Goal: Find specific page/section: Find specific page/section

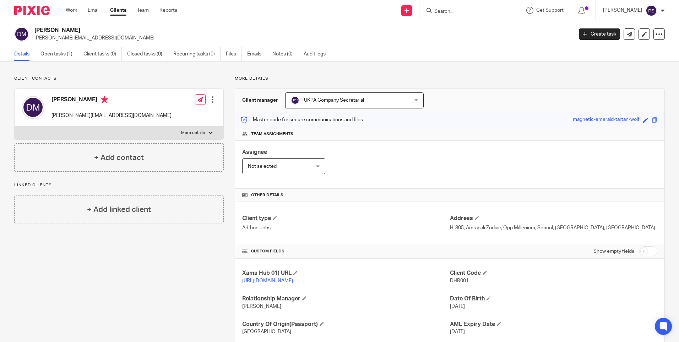
click at [87, 72] on div "Client contacts Dhruv Mishra dhruv@formware.io Edit contact Create client from …" at bounding box center [339, 223] width 679 height 325
click at [457, 13] on input "Search" at bounding box center [466, 12] width 64 height 6
paste input "[EMAIL_ADDRESS][DOMAIN_NAME]"
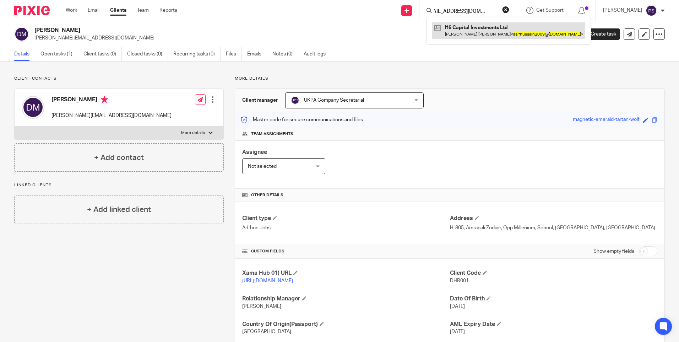
type input "[EMAIL_ADDRESS][DOMAIN_NAME]"
click at [467, 30] on link at bounding box center [508, 30] width 153 height 16
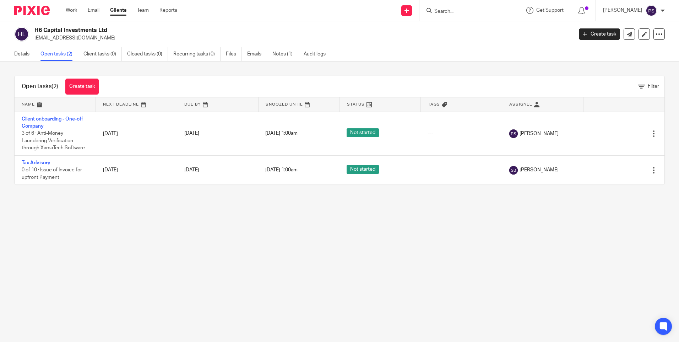
click at [88, 219] on main "H6 Capital Investments Ltd asifhussain2009@hotmail.co.uk Create task Update fro…" at bounding box center [339, 171] width 679 height 342
click at [472, 12] on input "Search" at bounding box center [466, 12] width 64 height 6
click at [20, 53] on link "Details" at bounding box center [24, 54] width 21 height 14
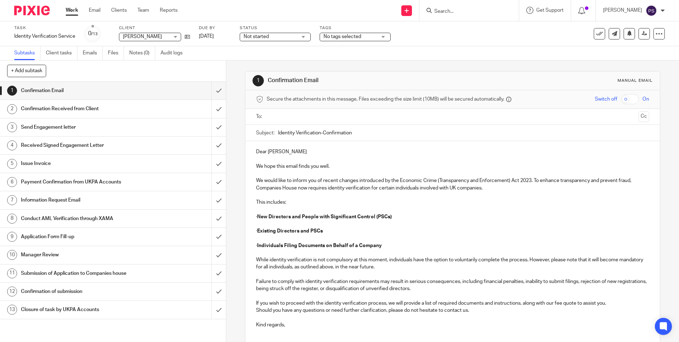
click at [457, 14] on input "Search" at bounding box center [466, 12] width 64 height 6
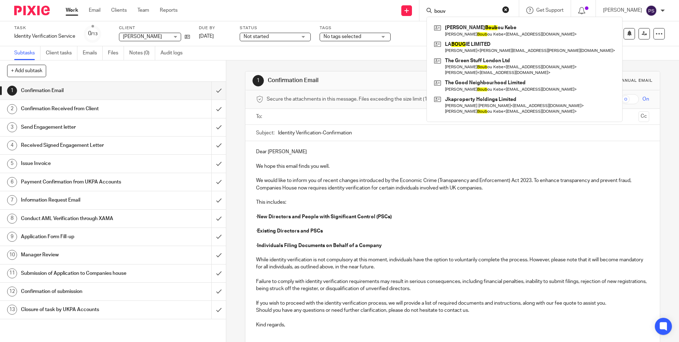
click at [455, 11] on input "bouv" at bounding box center [466, 12] width 64 height 6
paste input "Bouverie Mews Management Ltd"
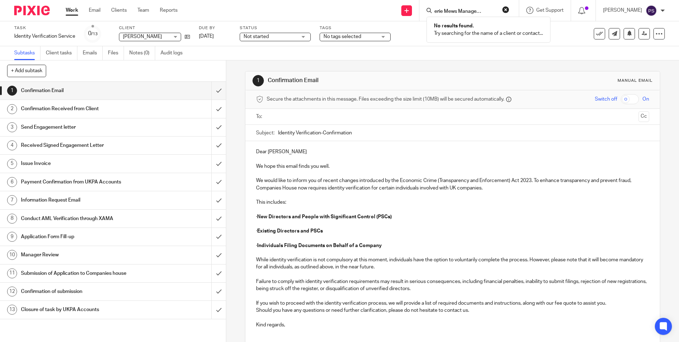
type input "Bouverie Mews Management Ltd"
click at [509, 10] on button "reset" at bounding box center [505, 9] width 7 height 7
click at [457, 15] on form at bounding box center [472, 10] width 76 height 9
click at [457, 13] on input "Search" at bounding box center [466, 12] width 64 height 6
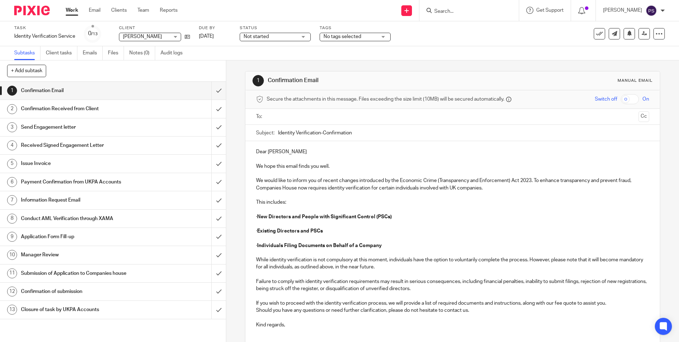
paste input "Dragoncrest Ltd"
type input "Dragoncrest Ltd"
click at [509, 10] on button "reset" at bounding box center [505, 9] width 7 height 7
click at [456, 11] on input "Search" at bounding box center [466, 12] width 64 height 6
paste input "Nantheesan Paskarajothy Add column"
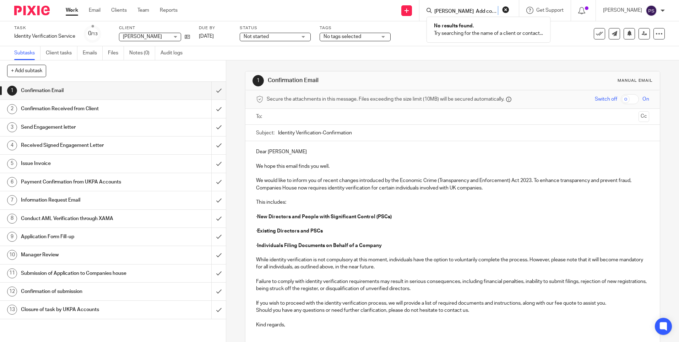
drag, startPoint x: 505, startPoint y: 11, endPoint x: 492, endPoint y: 11, distance: 12.4
click at [492, 11] on form "Nantheesan Paskarajothy Add column" at bounding box center [472, 10] width 76 height 9
click at [498, 12] on input "Nantheesan Paskarajothy Add column" at bounding box center [466, 12] width 64 height 6
drag, startPoint x: 504, startPoint y: 11, endPoint x: 524, endPoint y: 9, distance: 19.3
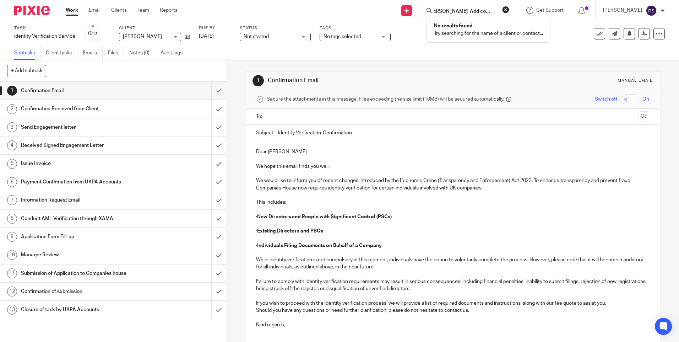
click at [519, 9] on div "Nantheesan Paskarajothy Add column No results found. Try searching for the name…" at bounding box center [468, 10] width 99 height 21
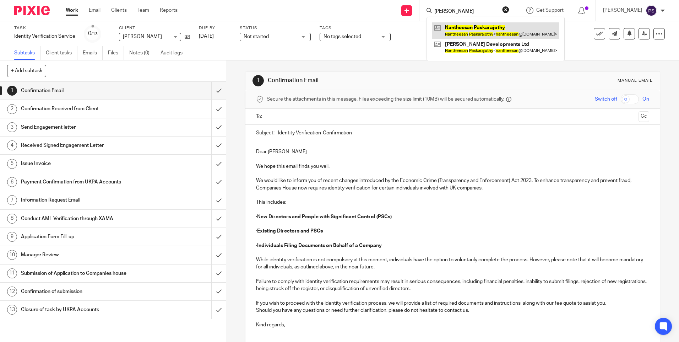
type input "[PERSON_NAME]"
click at [502, 31] on link at bounding box center [495, 30] width 127 height 16
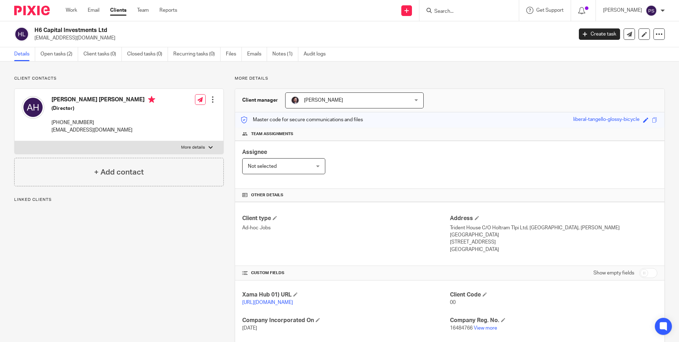
click at [63, 56] on link "Open tasks (2)" at bounding box center [59, 54] width 38 height 14
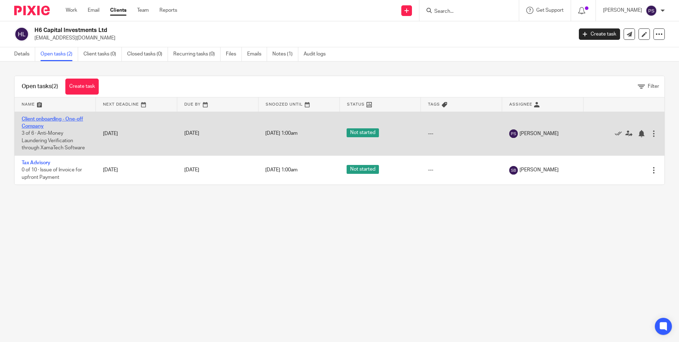
click at [62, 119] on link "Client onboarding - One-off Company" at bounding box center [52, 122] width 61 height 12
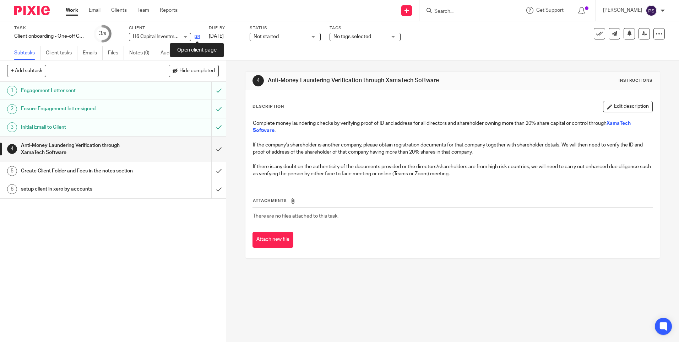
click at [195, 36] on icon at bounding box center [197, 36] width 5 height 5
click at [42, 249] on div "1 Engagement Letter sent 2 Ensure Engagement letter signed 3 Initial Email to C…" at bounding box center [113, 212] width 226 height 260
click at [213, 174] on input "submit" at bounding box center [113, 171] width 226 height 18
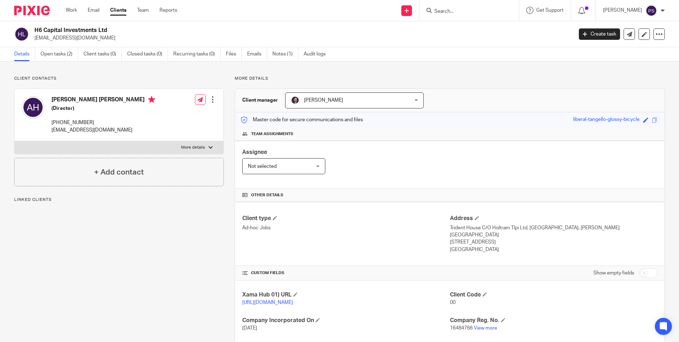
click at [94, 29] on h2 "H6 Capital Investments Ltd" at bounding box center [247, 30] width 427 height 7
drag, startPoint x: 0, startPoint y: 0, endPoint x: 94, endPoint y: 29, distance: 98.8
click at [94, 29] on h2 "H6 Capital Investments Ltd" at bounding box center [247, 30] width 427 height 7
copy div "H6 Capital Investments Ltd"
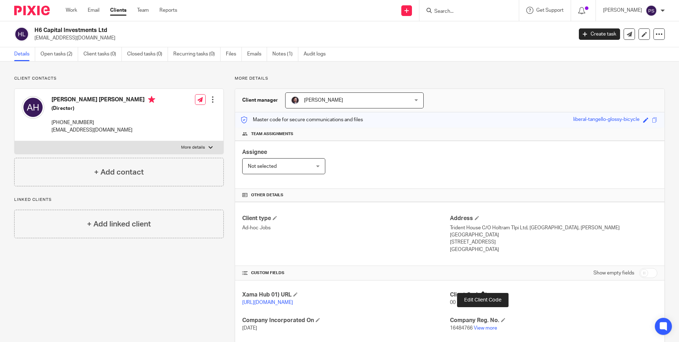
click at [483, 292] on span at bounding box center [485, 294] width 4 height 4
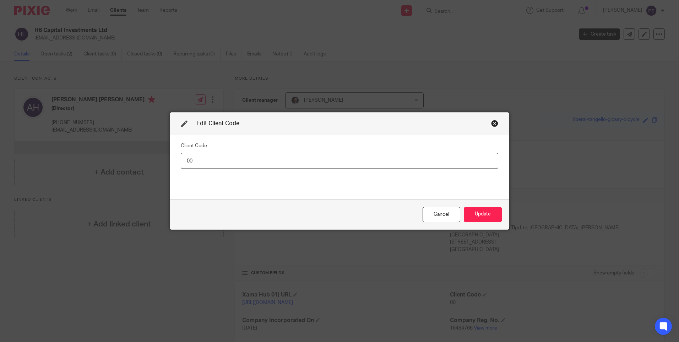
click at [232, 165] on input "00" at bounding box center [340, 161] width 318 height 16
click at [244, 162] on input "00" at bounding box center [340, 161] width 318 height 16
paste input "HCA001"
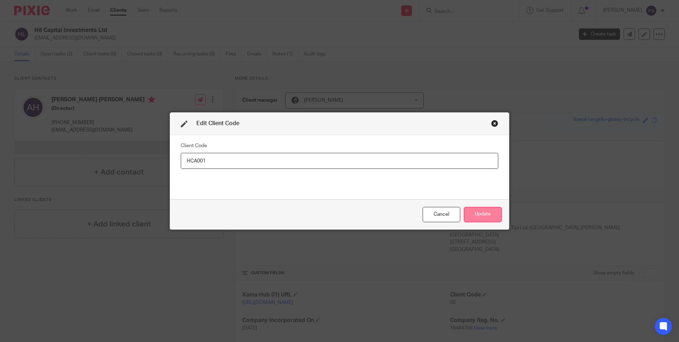
type input "HCA001"
click at [479, 213] on button "Update" at bounding box center [483, 214] width 38 height 15
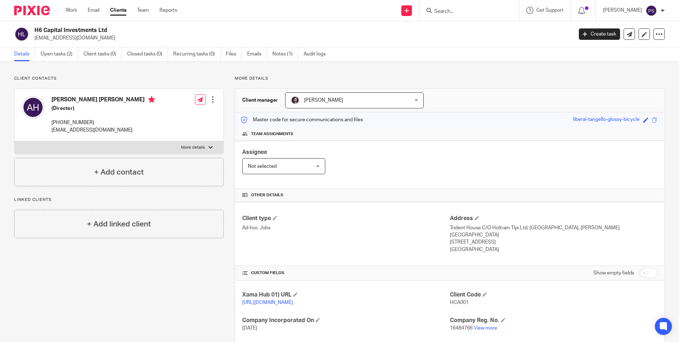
click at [76, 28] on h2 "H6 Capital Investments Ltd" at bounding box center [247, 30] width 427 height 7
copy div "H6 Capital Investments Ltd"
click at [73, 38] on p "asifhussain2009@hotmail.co.uk" at bounding box center [301, 37] width 534 height 7
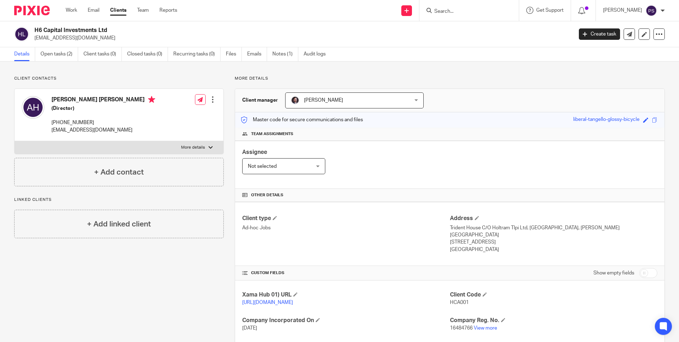
click at [73, 38] on p "asifhussain2009@hotmail.co.uk" at bounding box center [301, 37] width 534 height 7
copy main "asifhussain2009@hotmail.co.uk Create task Update from Companies House Export da…"
click at [451, 299] on p "HCA001" at bounding box center [553, 302] width 207 height 7
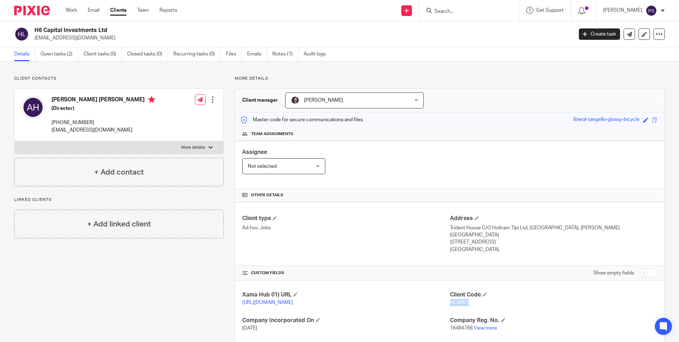
click at [452, 300] on span "HCA001" at bounding box center [459, 302] width 19 height 5
click at [453, 300] on span "HCA001" at bounding box center [459, 302] width 19 height 5
copy span "HCA001"
click at [452, 300] on span "HCA001" at bounding box center [459, 302] width 19 height 5
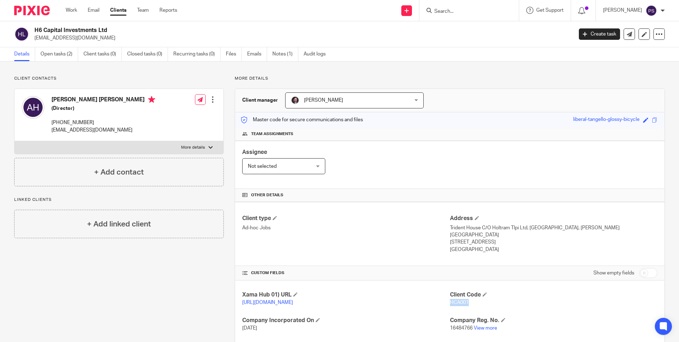
click at [452, 300] on span "HCA001" at bounding box center [459, 302] width 19 height 5
click at [75, 58] on link "Open tasks (2)" at bounding box center [59, 54] width 38 height 14
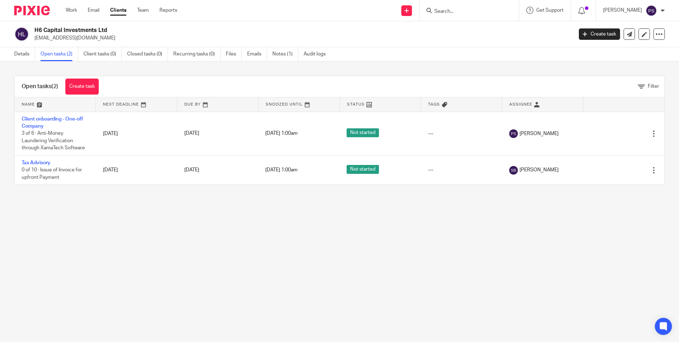
click at [55, 39] on p "asifhussain2009@hotmail.co.uk" at bounding box center [301, 37] width 534 height 7
copy main "asifhussain2009@hotmail.co.uk Create task Update from Companies House Export da…"
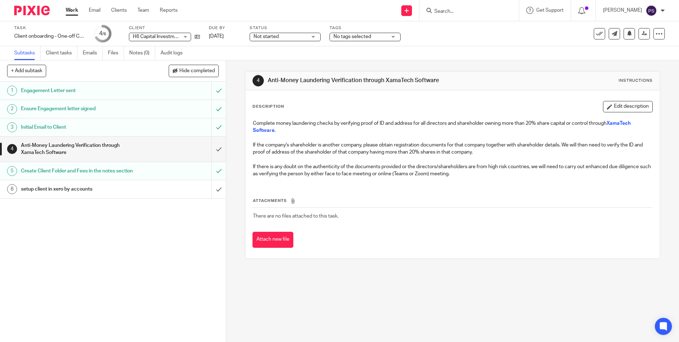
click at [450, 13] on input "Search" at bounding box center [466, 12] width 64 height 6
paste input "[EMAIL_ADDRESS][DOMAIN_NAME]"
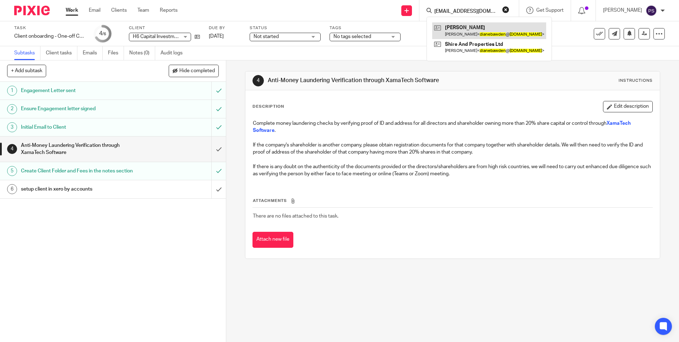
type input "[EMAIL_ADDRESS][DOMAIN_NAME]"
click at [477, 28] on link at bounding box center [489, 30] width 114 height 16
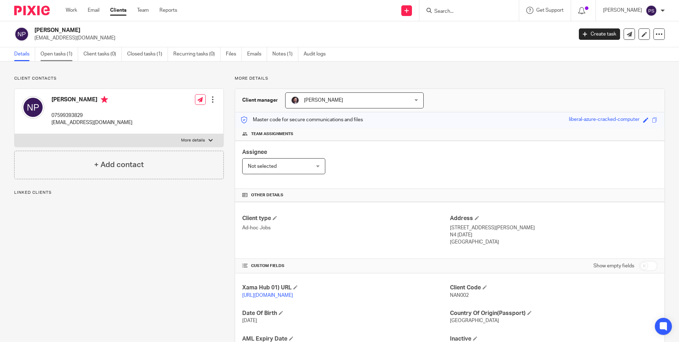
click at [56, 54] on link "Open tasks (1)" at bounding box center [59, 54] width 38 height 14
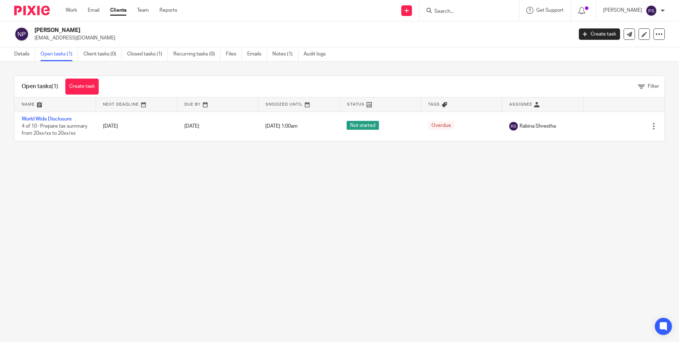
click at [194, 61] on div "Open tasks (1) Create task Filter Name Next Deadline Due By Snoozed Until Statu…" at bounding box center [339, 108] width 679 height 94
click at [162, 28] on h2 "Nantheesan Paskarajothy" at bounding box center [247, 30] width 427 height 7
click at [145, 55] on link "Closed tasks (1)" at bounding box center [147, 54] width 41 height 14
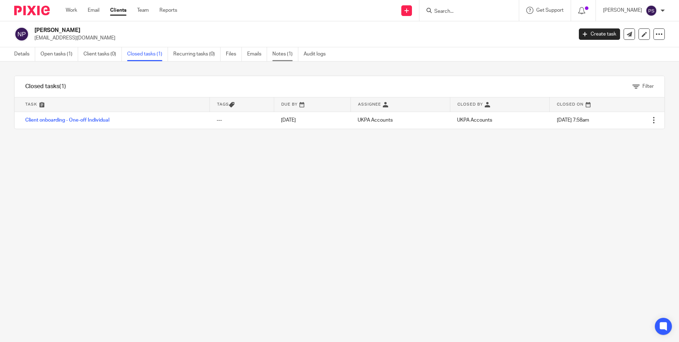
click at [277, 54] on link "Notes (1)" at bounding box center [285, 54] width 26 height 14
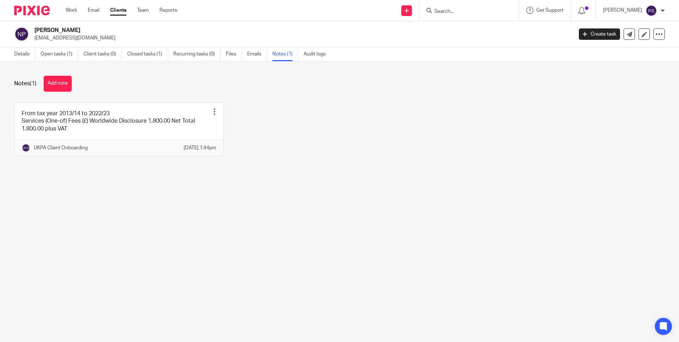
click at [384, 129] on div "From tax year 2013/14 to 2022/23 Services (One-of) Fees (£) Worldwide Disclosur…" at bounding box center [334, 134] width 662 height 64
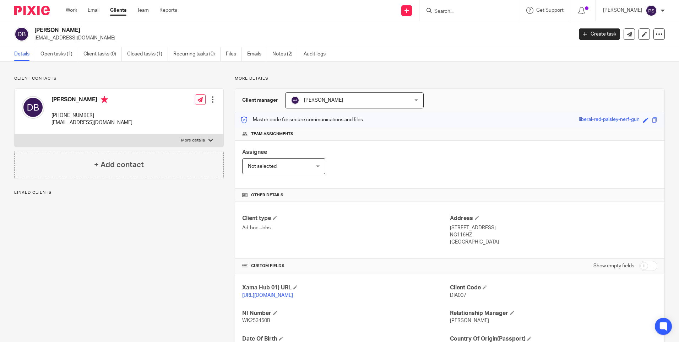
click at [146, 55] on link "Closed tasks (1)" at bounding box center [147, 54] width 41 height 14
